Goal: Task Accomplishment & Management: Use online tool/utility

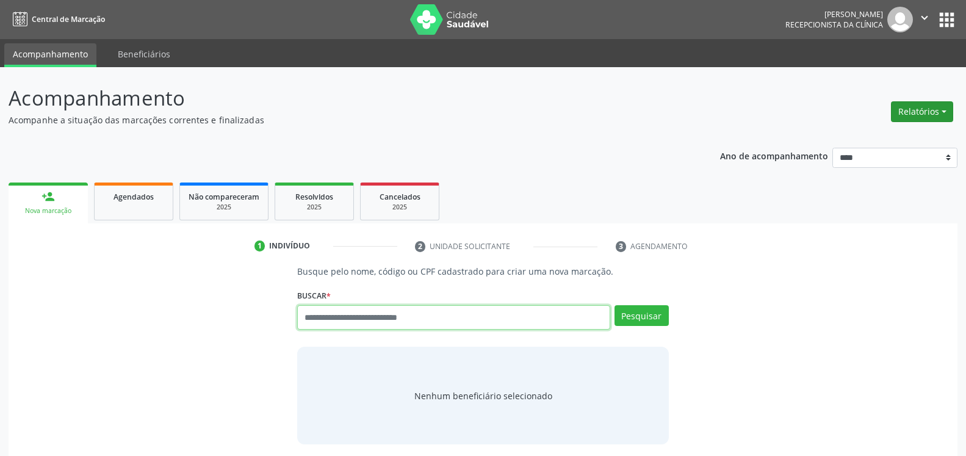
click at [922, 108] on button "Relatórios" at bounding box center [922, 111] width 62 height 21
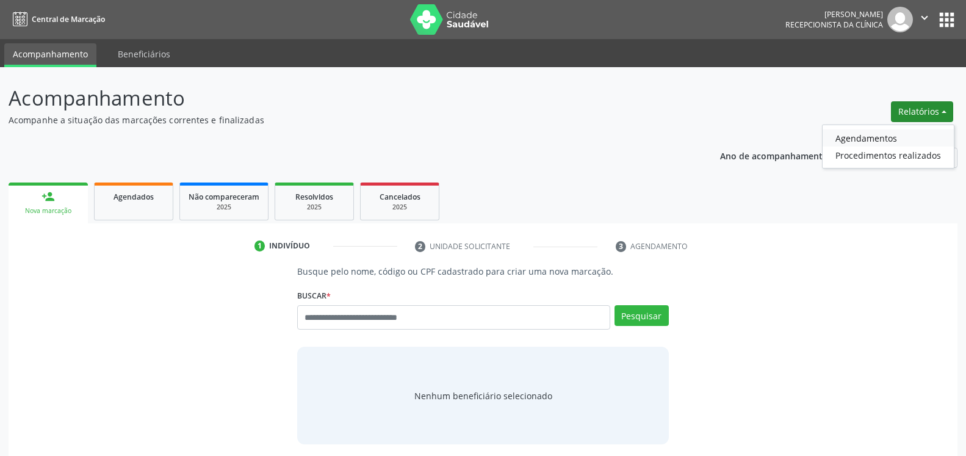
click at [872, 140] on link "Agendamentos" at bounding box center [888, 137] width 131 height 17
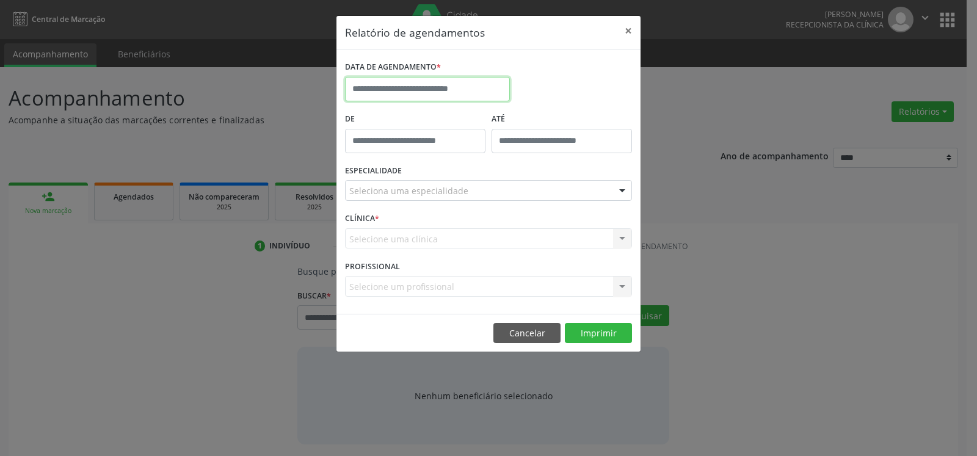
click at [422, 91] on input "text" at bounding box center [427, 89] width 165 height 24
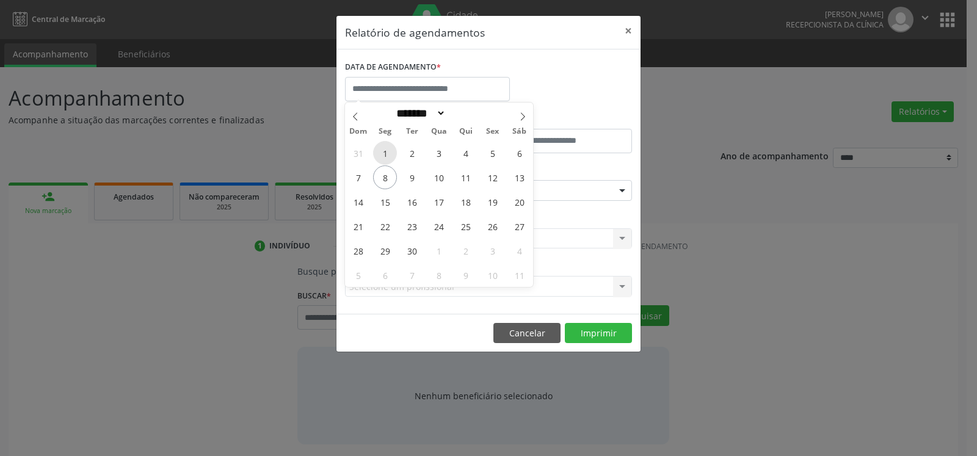
click at [388, 151] on span "1" at bounding box center [385, 153] width 24 height 24
type input "**********"
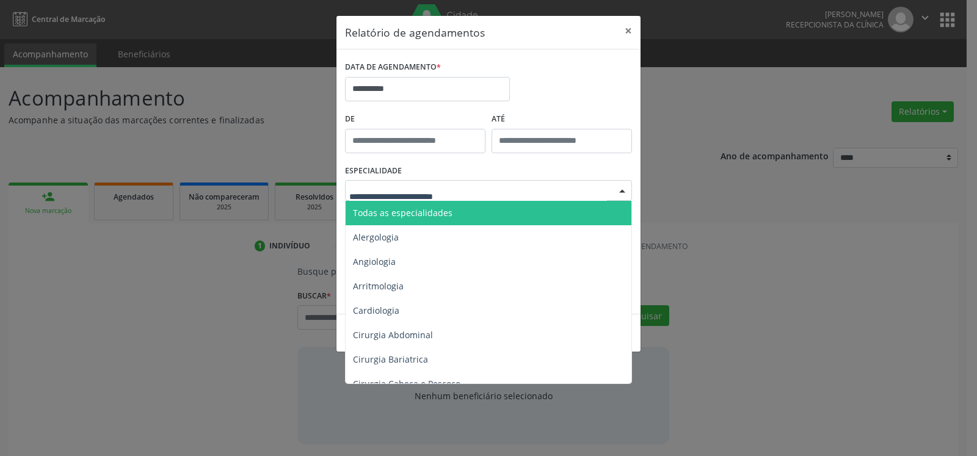
drag, startPoint x: 446, startPoint y: 212, endPoint x: 468, endPoint y: 348, distance: 137.3
click at [445, 213] on span "Todas as especialidades" at bounding box center [403, 213] width 100 height 12
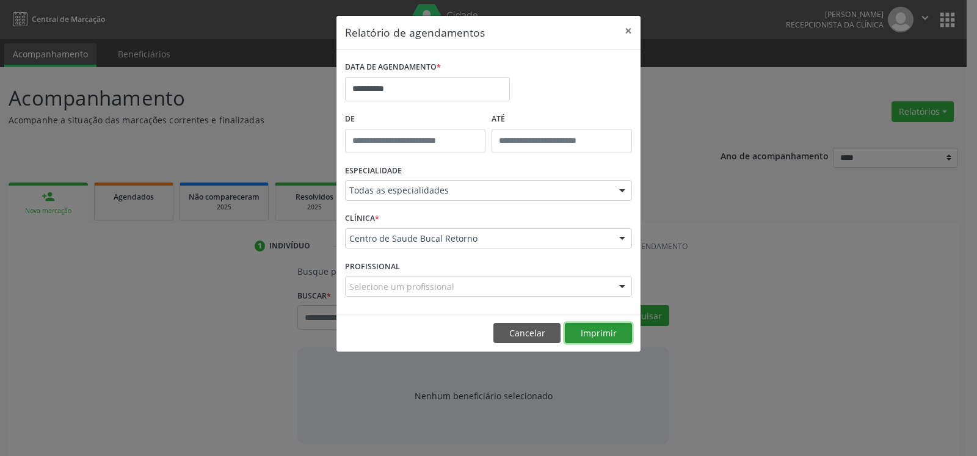
click at [603, 332] on button "Imprimir" at bounding box center [598, 333] width 67 height 21
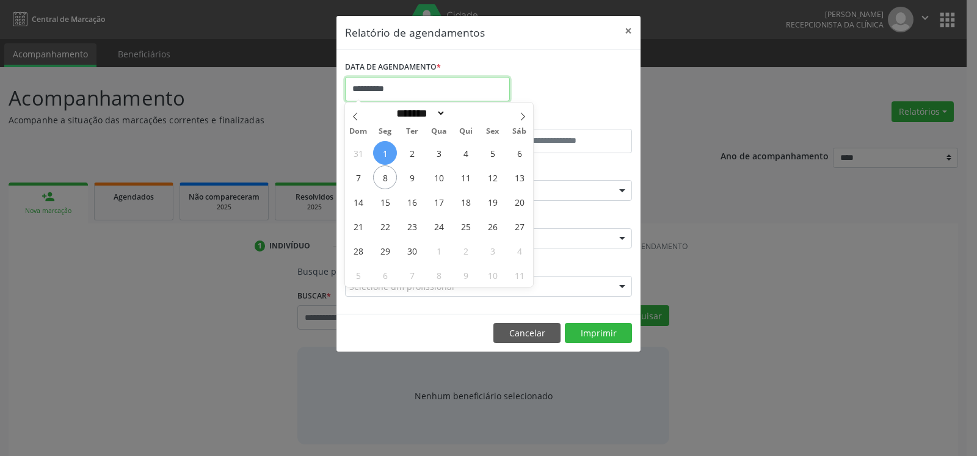
click at [423, 90] on input "**********" at bounding box center [427, 89] width 165 height 24
click at [350, 114] on span at bounding box center [355, 113] width 21 height 21
click at [351, 114] on span at bounding box center [355, 113] width 21 height 21
click at [351, 114] on icon at bounding box center [355, 116] width 9 height 9
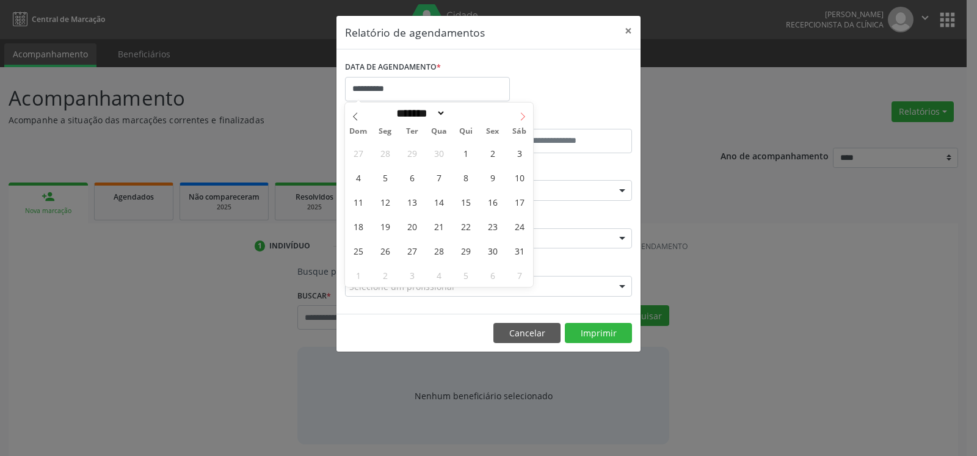
click at [518, 115] on icon at bounding box center [522, 116] width 9 height 9
click at [518, 116] on icon at bounding box center [522, 116] width 9 height 9
select select "*"
click at [413, 198] on span "15" at bounding box center [412, 202] width 24 height 24
type input "**********"
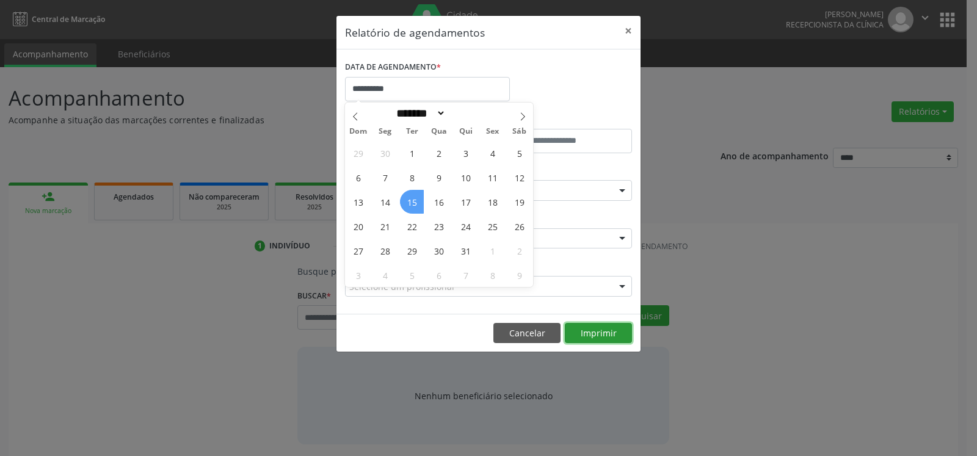
click at [606, 337] on button "Imprimir" at bounding box center [598, 333] width 67 height 21
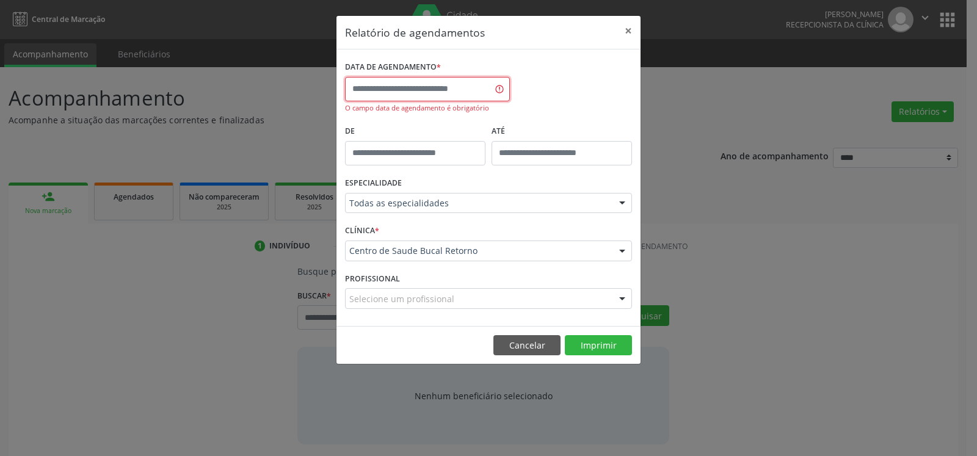
click at [450, 87] on input "text" at bounding box center [427, 89] width 165 height 24
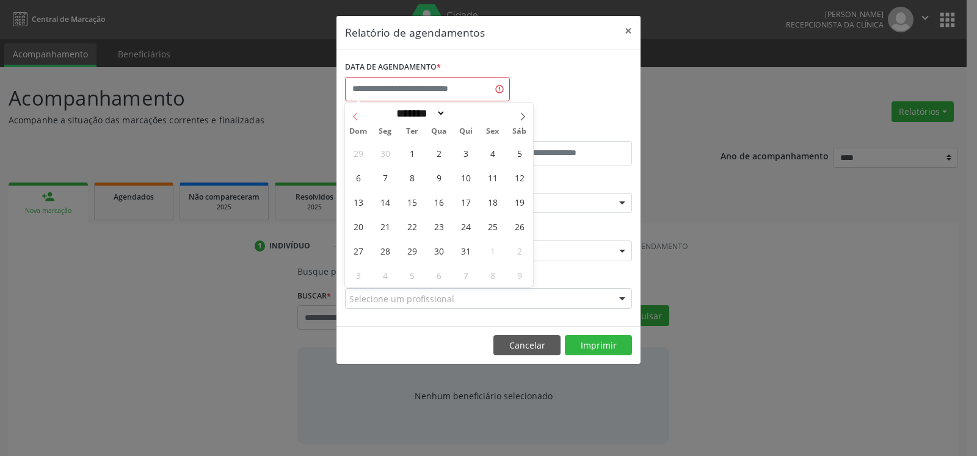
click at [356, 116] on icon at bounding box center [355, 116] width 9 height 9
click at [518, 116] on icon at bounding box center [522, 116] width 9 height 9
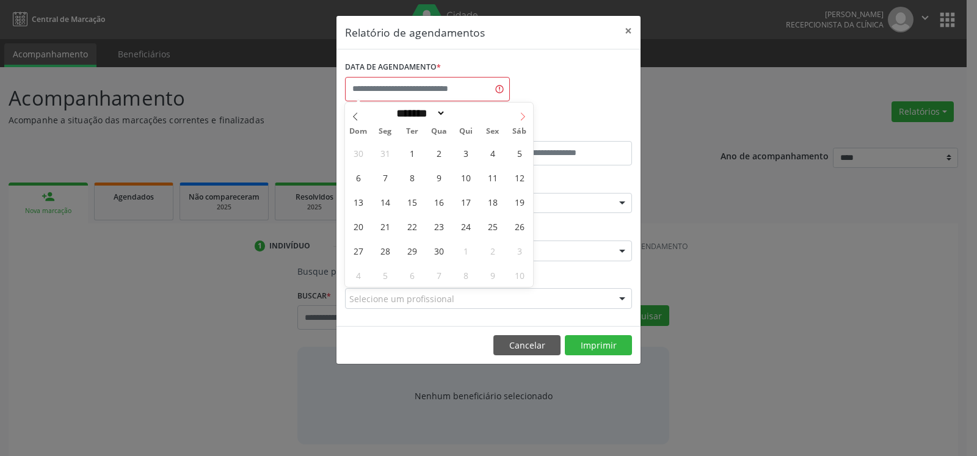
click at [518, 116] on icon at bounding box center [522, 116] width 9 height 9
select select "*"
click at [437, 178] on span "9" at bounding box center [439, 177] width 24 height 24
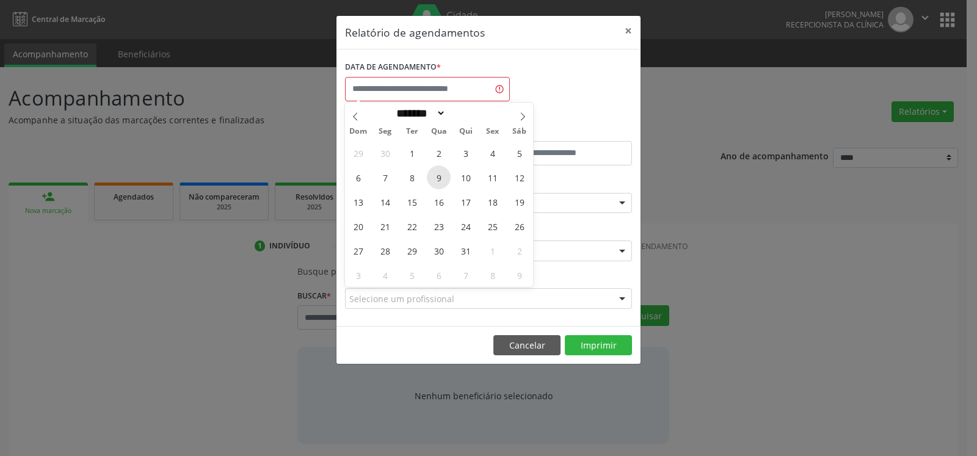
type input "**********"
click at [437, 178] on span "9" at bounding box center [439, 177] width 24 height 24
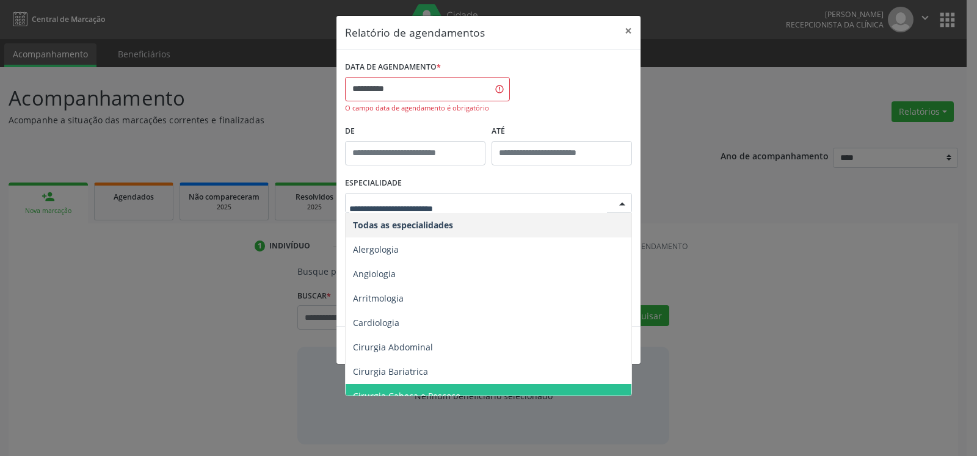
click at [482, 205] on input "text" at bounding box center [478, 209] width 258 height 24
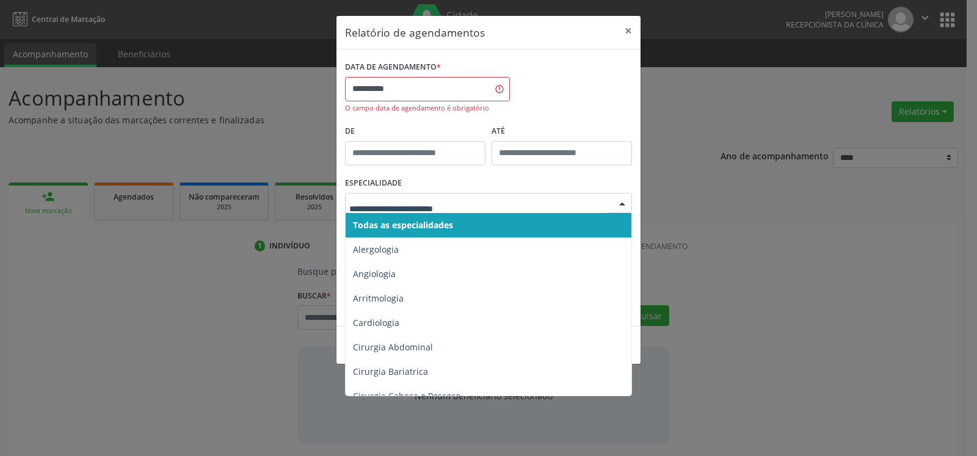
click at [469, 220] on span "Todas as especialidades" at bounding box center [490, 225] width 288 height 24
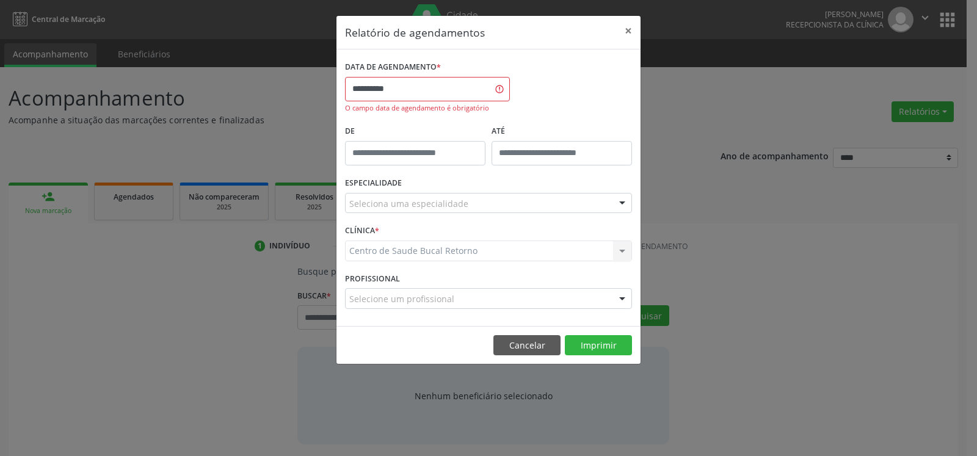
click at [480, 206] on div "Seleciona uma especialidade" at bounding box center [488, 203] width 287 height 21
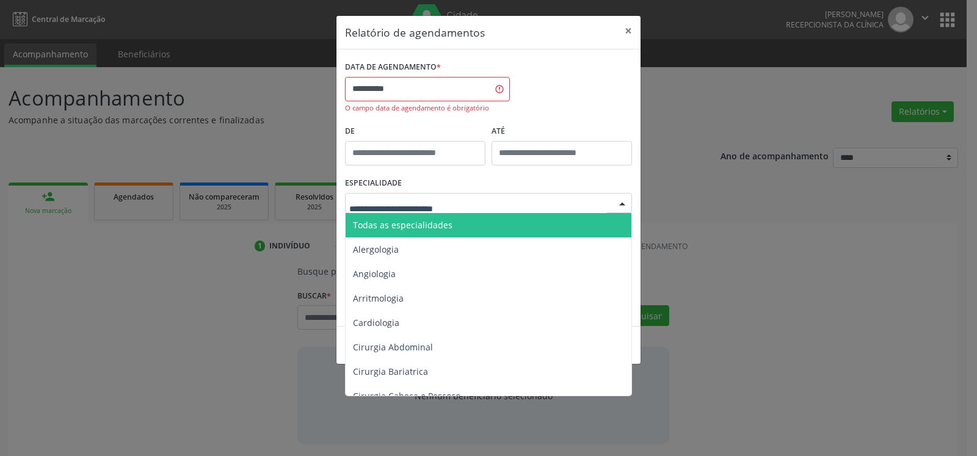
click at [477, 222] on span "Todas as especialidades" at bounding box center [490, 225] width 288 height 24
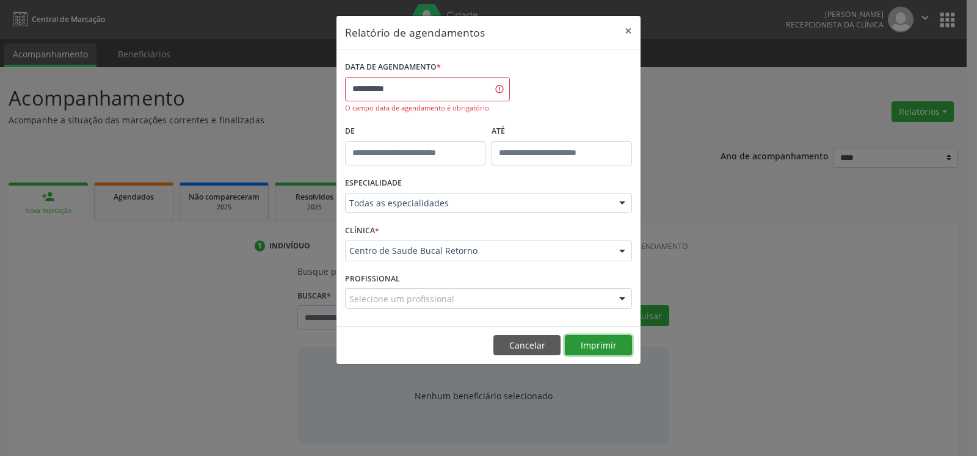
click at [603, 349] on button "Imprimir" at bounding box center [598, 345] width 67 height 21
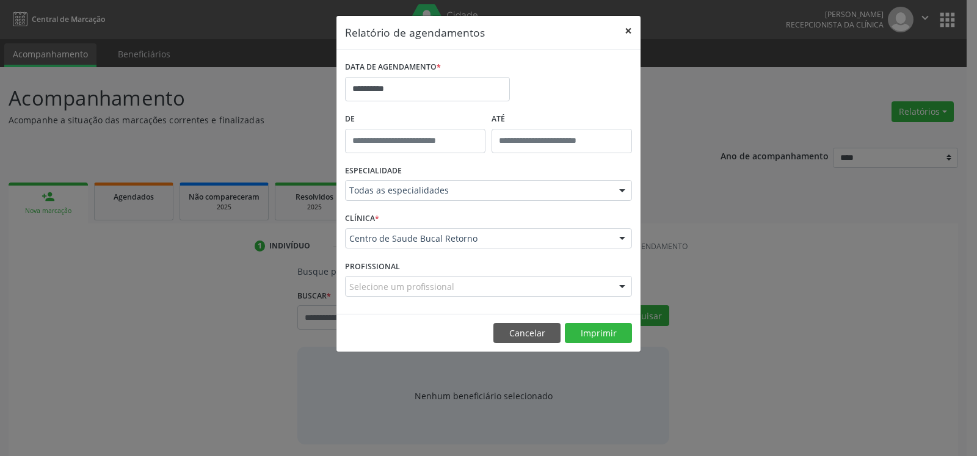
click at [625, 29] on button "×" at bounding box center [628, 31] width 24 height 30
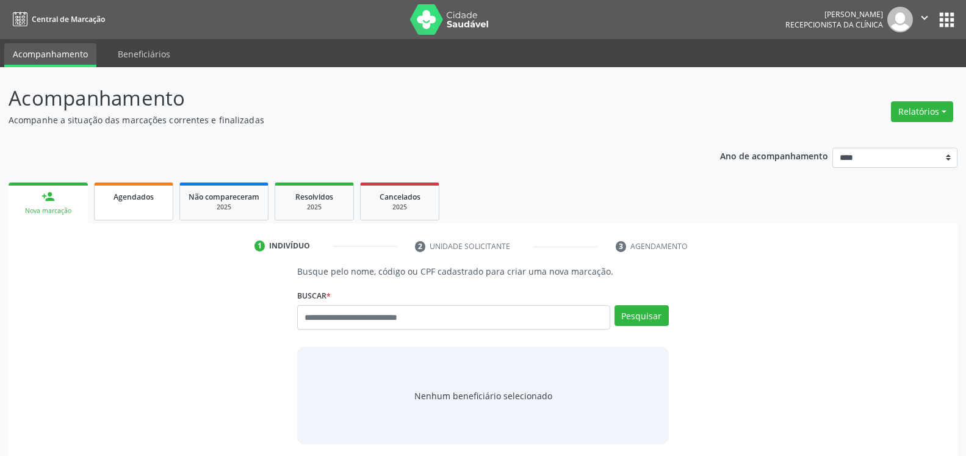
click at [131, 204] on link "Agendados" at bounding box center [133, 202] width 79 height 38
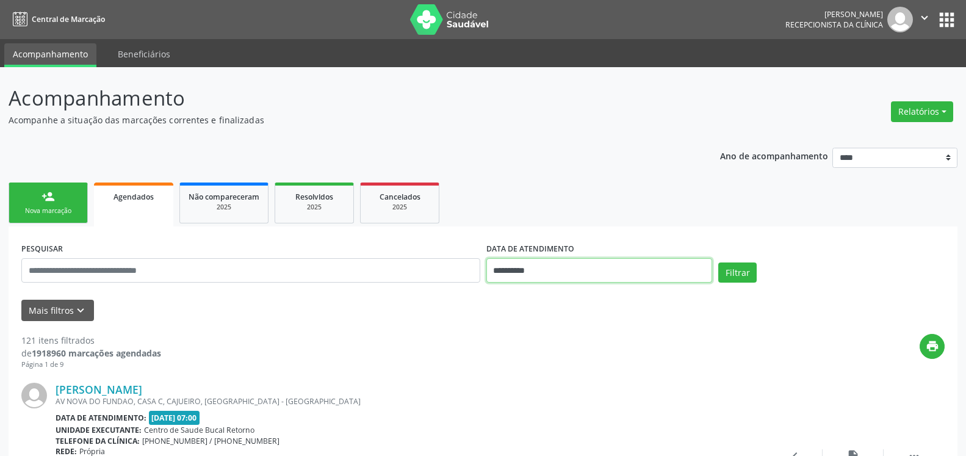
click at [536, 269] on input "**********" at bounding box center [600, 270] width 227 height 24
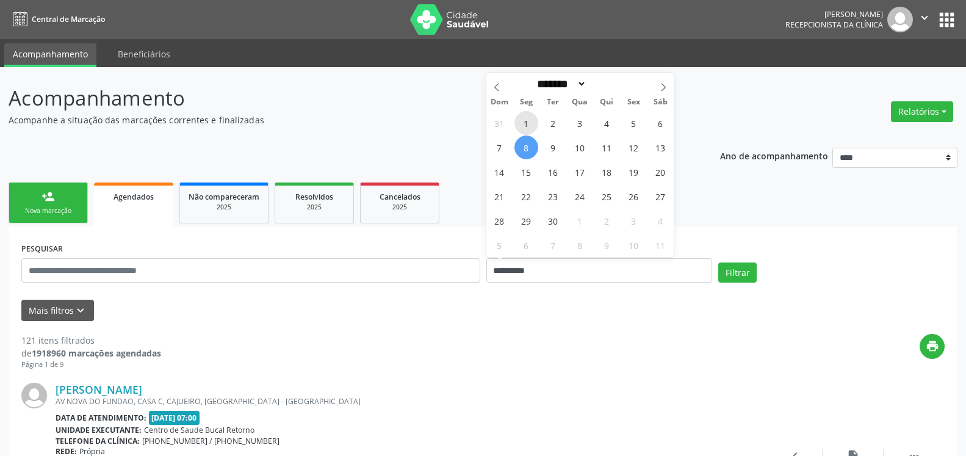
click at [529, 123] on span "1" at bounding box center [527, 123] width 24 height 24
type input "**********"
click at [529, 123] on span "1" at bounding box center [527, 123] width 24 height 24
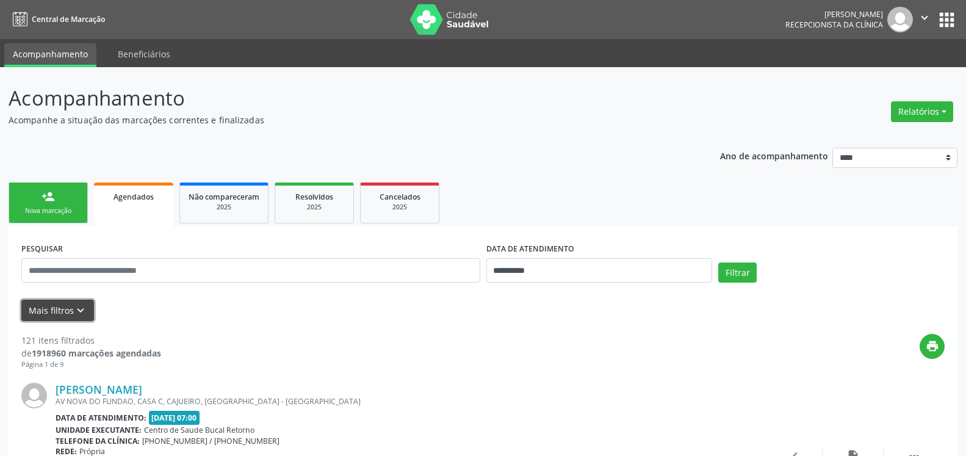
click at [74, 309] on icon "keyboard_arrow_down" at bounding box center [80, 310] width 13 height 13
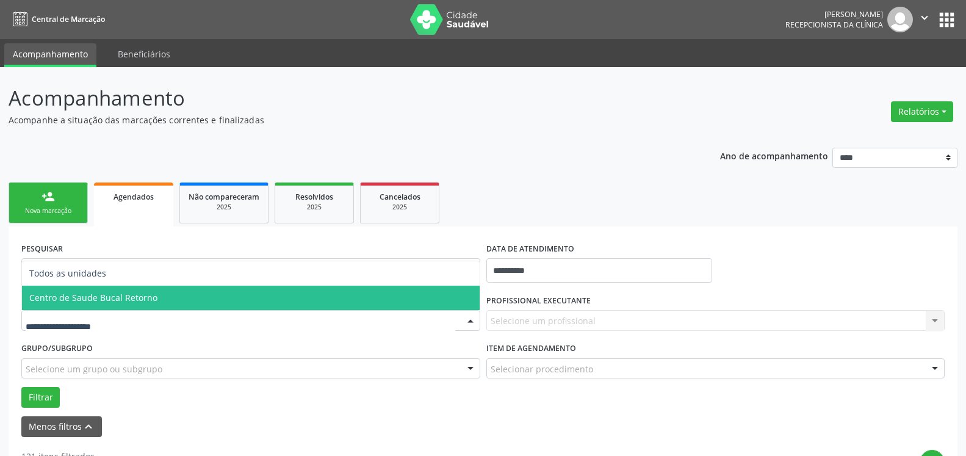
click at [159, 299] on span "Centro de Saude Bucal Retorno" at bounding box center [251, 298] width 458 height 24
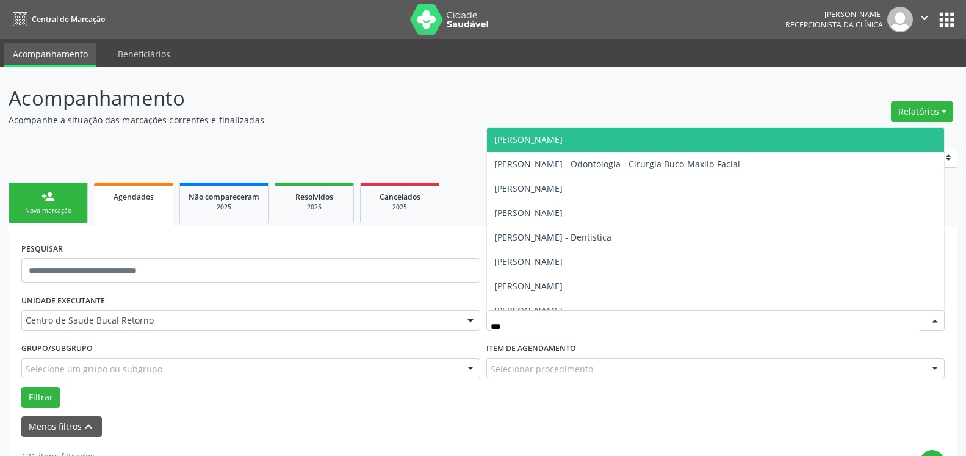
type input "****"
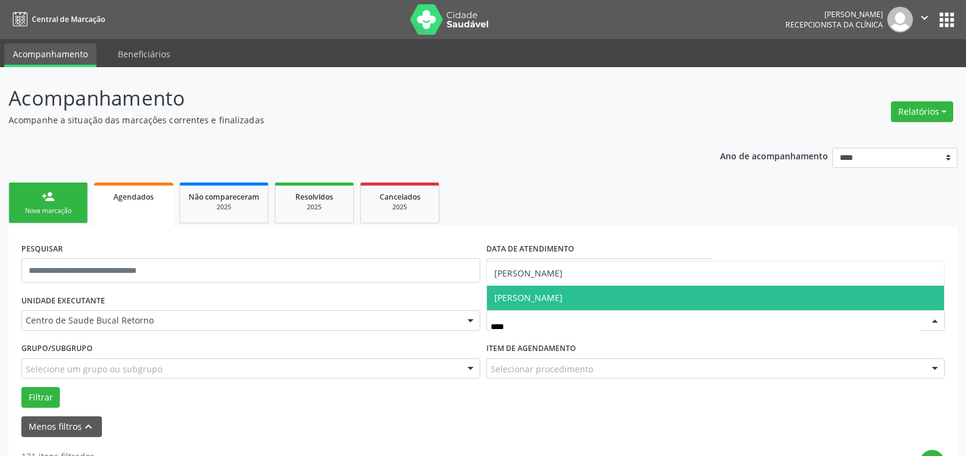
click at [563, 300] on span "[PERSON_NAME]" at bounding box center [529, 298] width 68 height 12
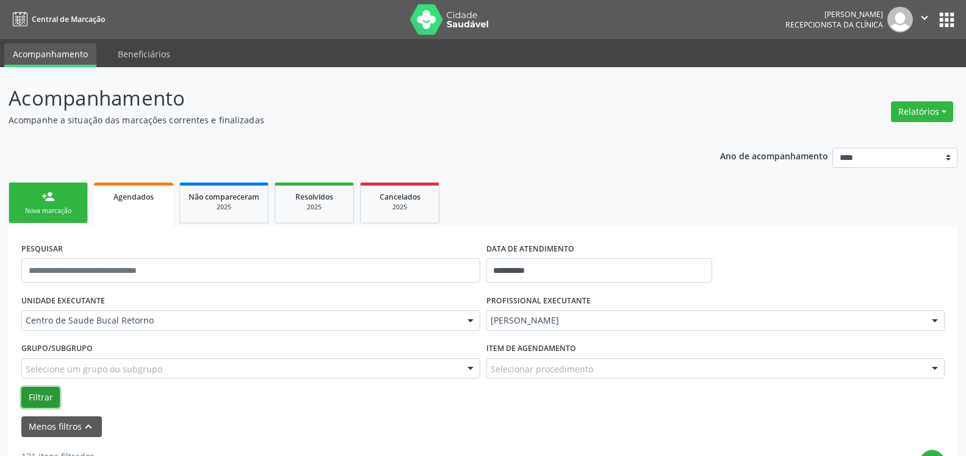
click at [40, 396] on button "Filtrar" at bounding box center [40, 397] width 38 height 21
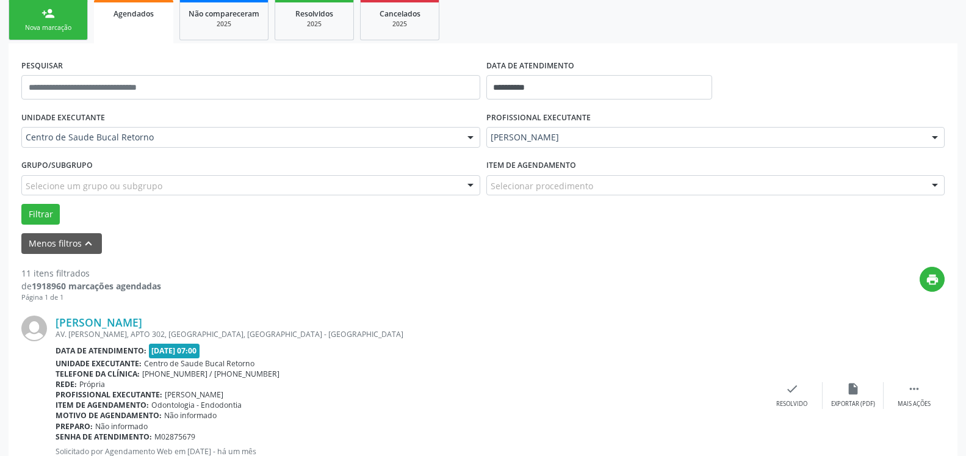
scroll to position [187, 0]
